Goal: Task Accomplishment & Management: Manage account settings

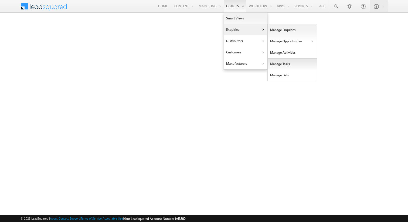
click at [291, 64] on link "Manage Tasks" at bounding box center [292, 63] width 49 height 11
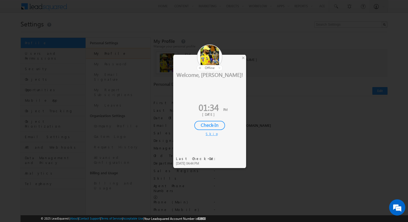
click at [210, 135] on div "Skip" at bounding box center [210, 134] width 8 height 5
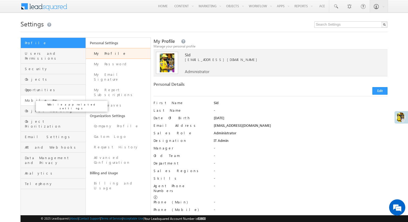
click at [53, 98] on span "Mobile App" at bounding box center [54, 100] width 59 height 5
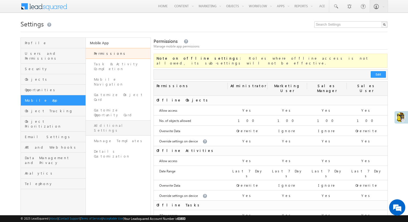
click at [115, 120] on link "Additional Settings" at bounding box center [118, 127] width 65 height 15
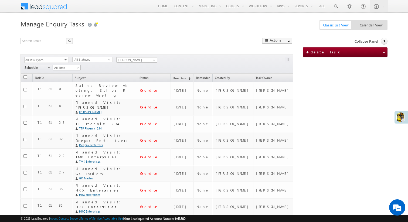
click at [76, 71] on div "Schedule select Schedule Go maxdate mindate All Time Custom Yesterday Today Tom…" at bounding box center [51, 68] width 60 height 8
click at [74, 69] on span "All Time" at bounding box center [66, 67] width 26 height 5
click at [67, 96] on link "Tomorrow" at bounding box center [66, 96] width 27 height 5
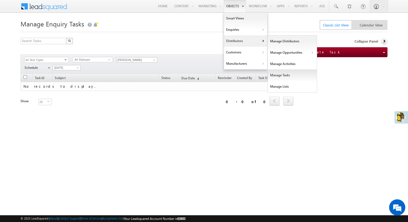
click at [283, 77] on link "Manage Tasks" at bounding box center [292, 75] width 49 height 11
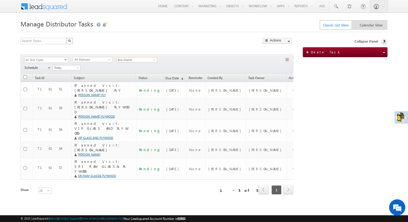
click at [142, 60] on input "Any Owner" at bounding box center [136, 59] width 41 height 5
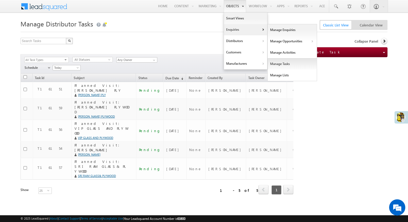
click at [281, 64] on link "Manage Tasks" at bounding box center [292, 63] width 49 height 11
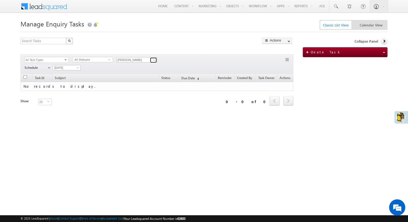
click at [155, 60] on span at bounding box center [154, 60] width 4 height 4
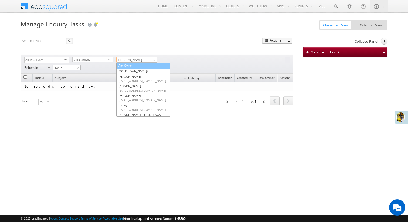
click at [133, 65] on link "Any Owner" at bounding box center [143, 66] width 54 height 6
type input "Any Owner"
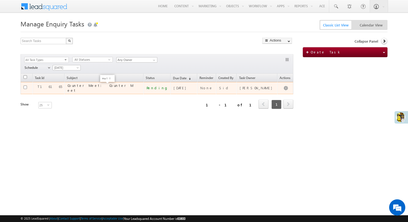
drag, startPoint x: 55, startPoint y: 88, endPoint x: 101, endPoint y: 86, distance: 45.7
click at [101, 86] on td "Counter Meet: Counter Meet" at bounding box center [104, 88] width 79 height 12
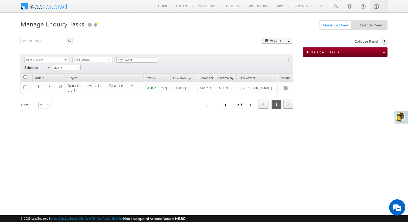
click at [91, 96] on div "Refresh first prev 1 next last 1 - 1 of 1" at bounding box center [157, 102] width 273 height 16
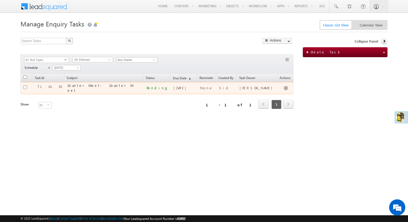
drag, startPoint x: 56, startPoint y: 87, endPoint x: 107, endPoint y: 90, distance: 51.5
click at [107, 90] on td "Counter Meet: Counter Meet" at bounding box center [104, 88] width 79 height 12
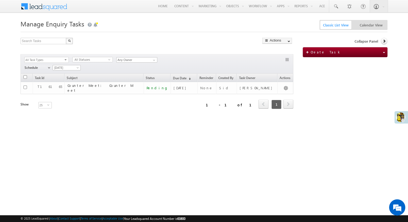
click at [154, 47] on div "Search Tasks X 1 results found Actions Export Tasks Reset all Filters Actions M…" at bounding box center [157, 88] width 273 height 101
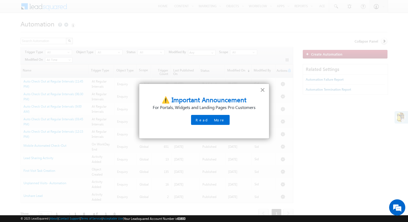
click at [261, 91] on button "×" at bounding box center [262, 90] width 5 height 9
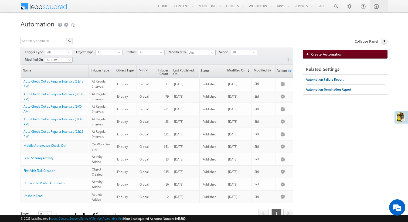
click at [323, 53] on span "Create Automation" at bounding box center [326, 54] width 31 height 5
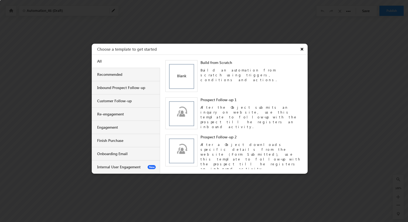
click at [302, 49] on button "×" at bounding box center [303, 49] width 10 height 11
